Goal: Information Seeking & Learning: Learn about a topic

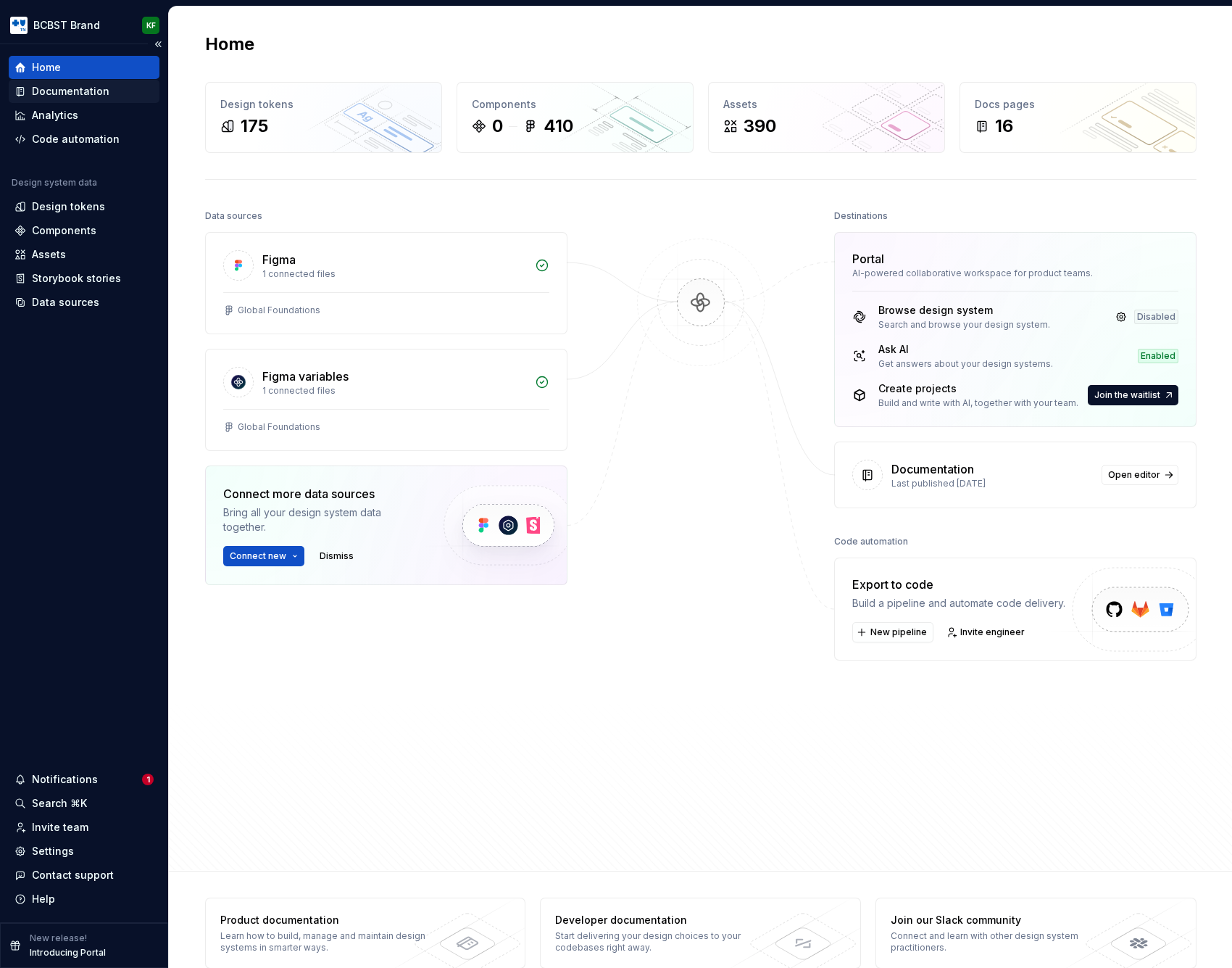
click at [86, 88] on div "Documentation" at bounding box center [70, 91] width 77 height 15
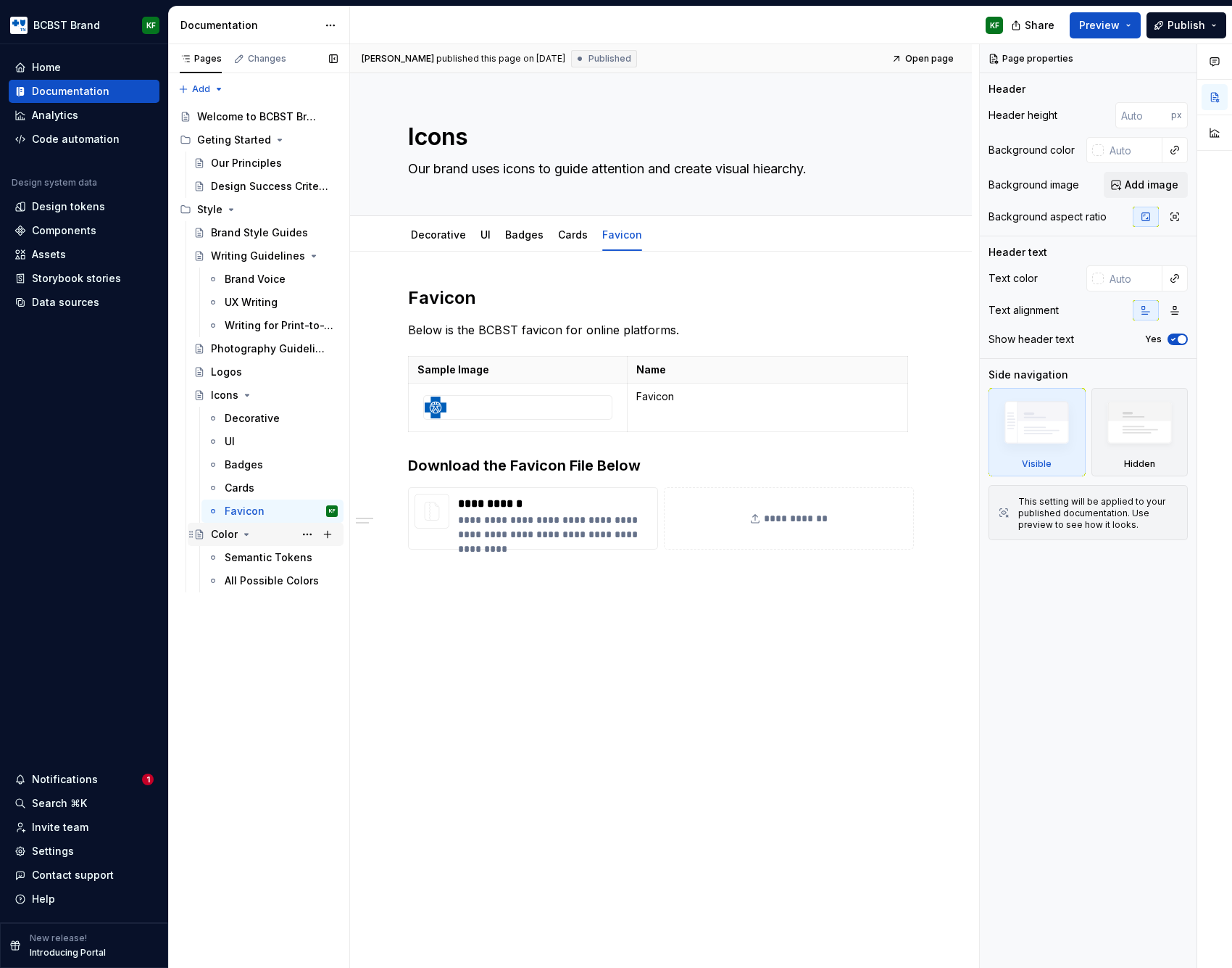
click at [228, 532] on div "Color" at bounding box center [224, 534] width 27 height 15
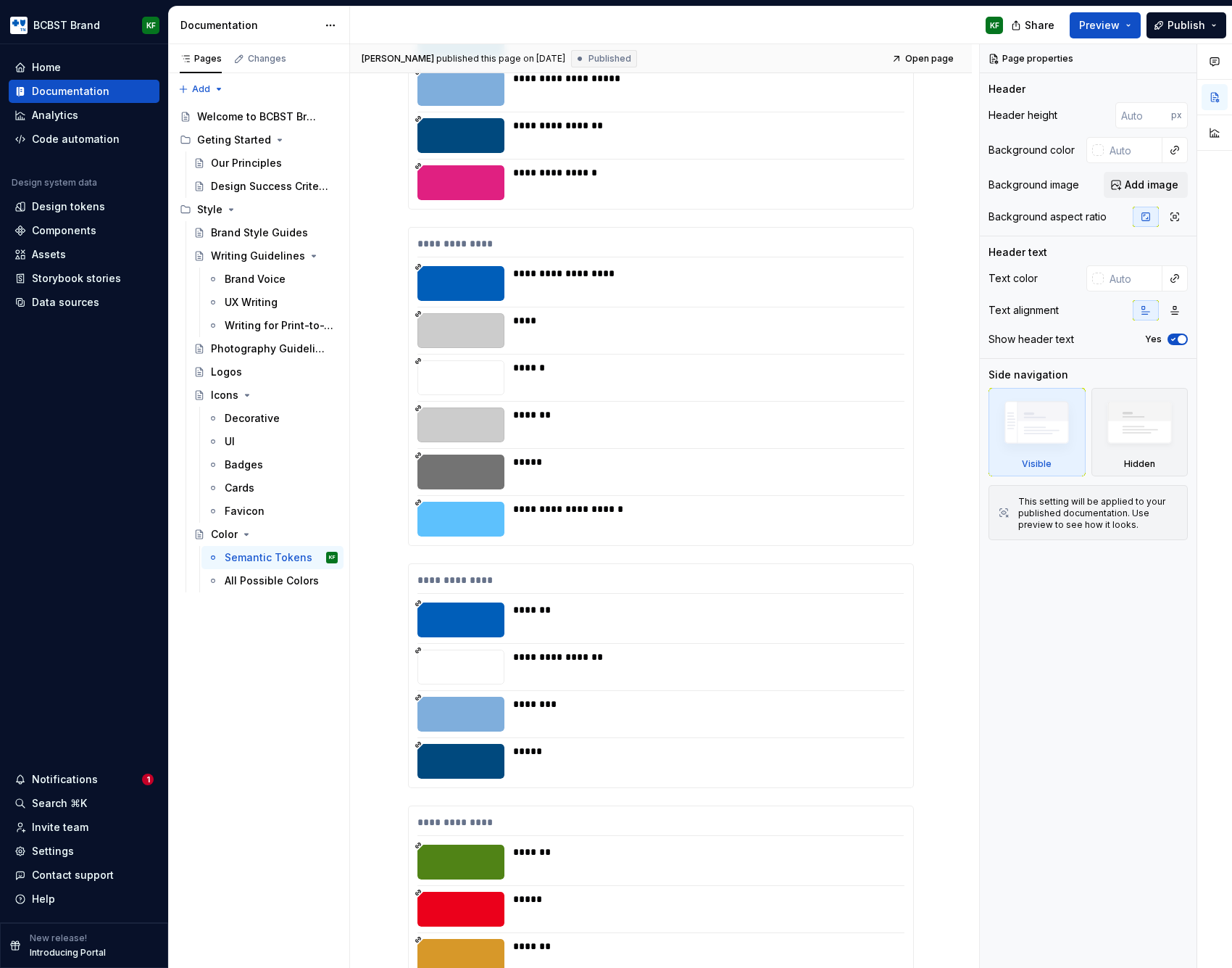
scroll to position [1499, 0]
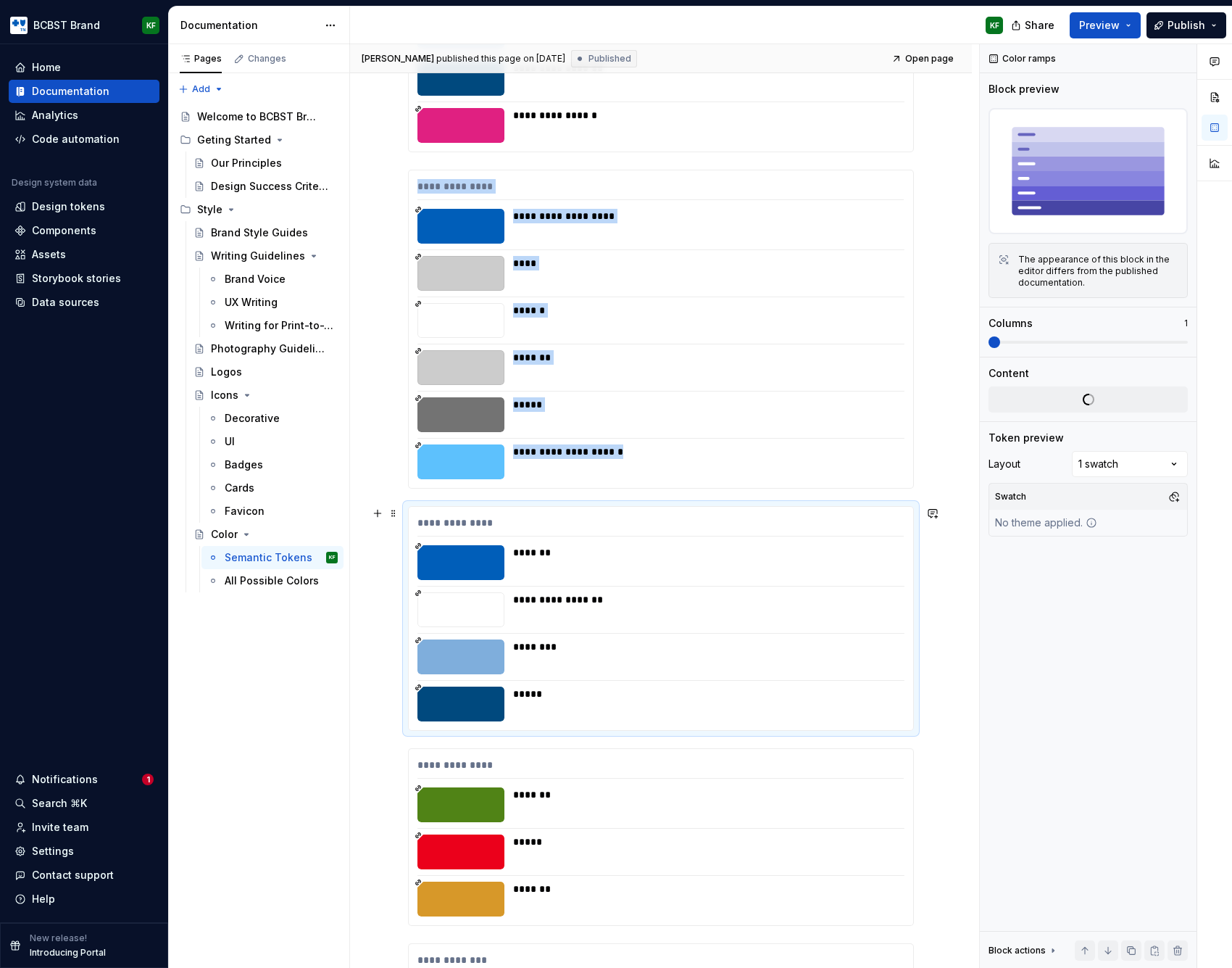
click at [458, 561] on div at bounding box center [461, 562] width 87 height 35
click at [460, 569] on div at bounding box center [461, 562] width 87 height 35
click at [933, 58] on span "Open page" at bounding box center [930, 58] width 49 height 11
type textarea "*"
